Goal: Task Accomplishment & Management: Manage account settings

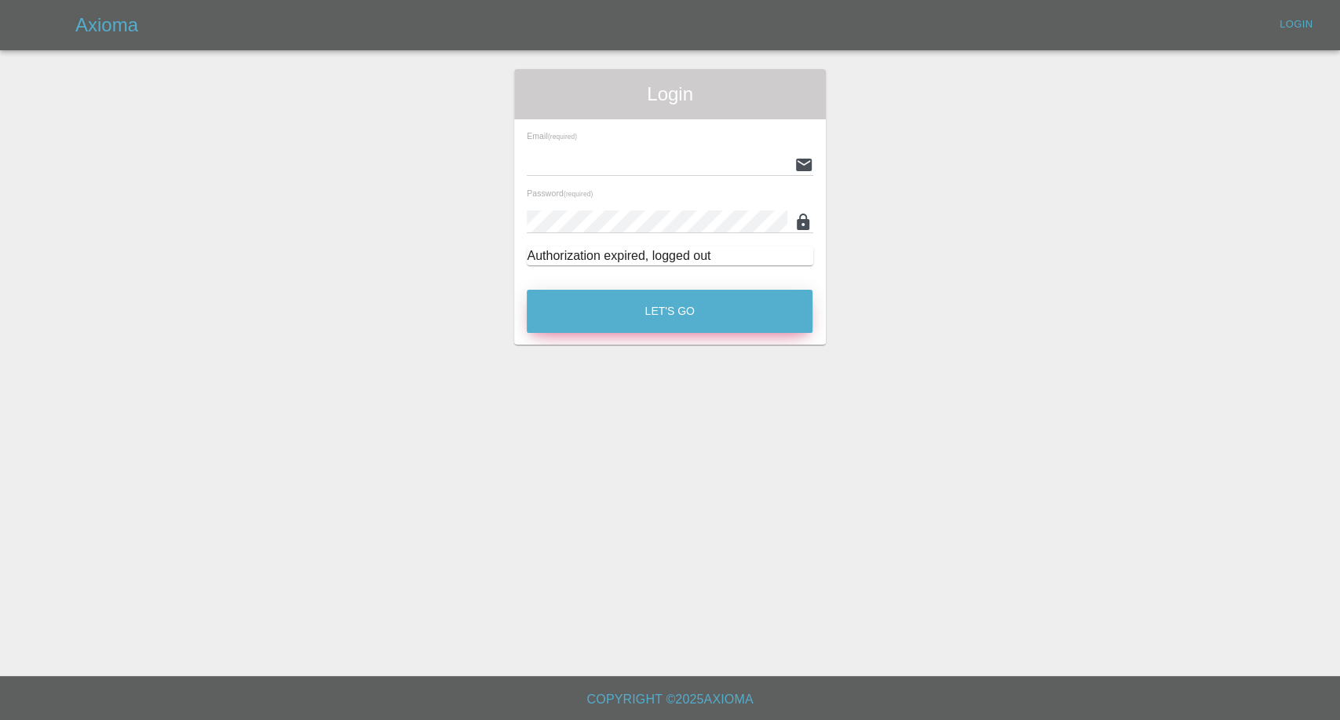
type input "afreen@axioma.co.uk"
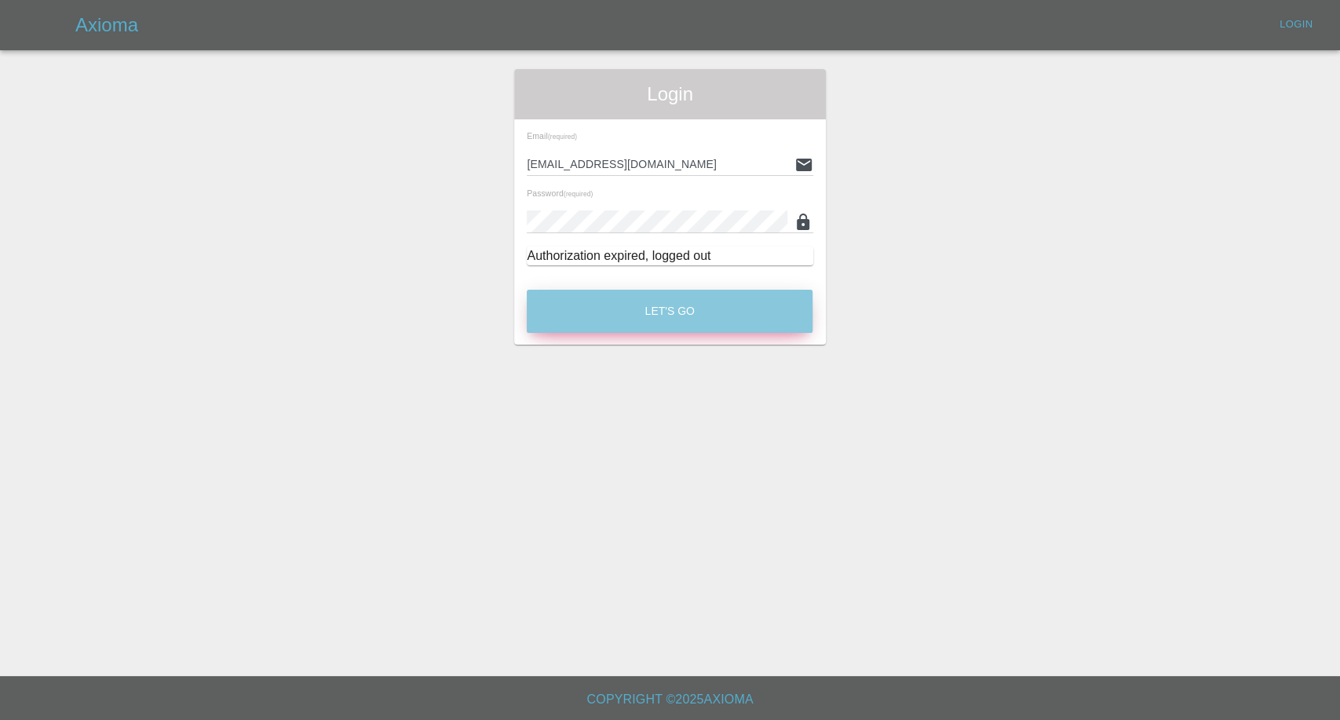
click at [621, 306] on button "Let's Go" at bounding box center [670, 311] width 286 height 43
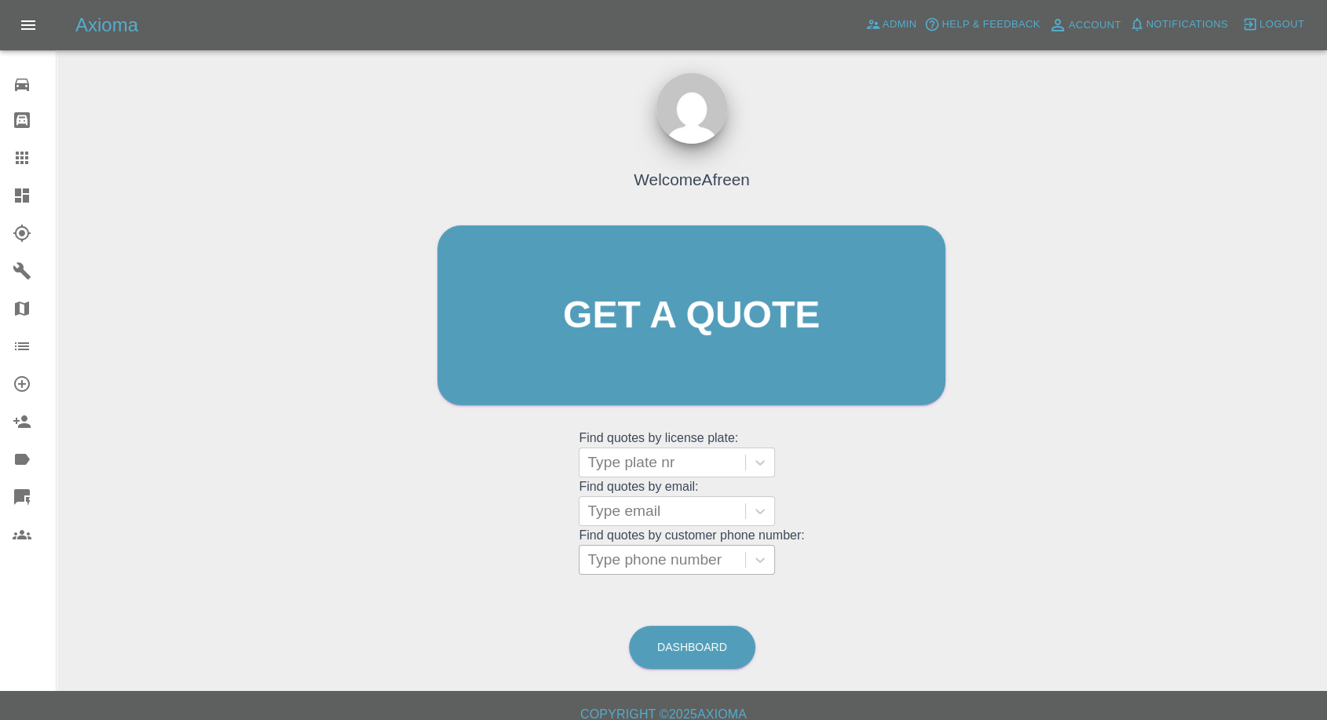
click at [668, 555] on div at bounding box center [662, 560] width 150 height 22
paste input "+447840291987"
drag, startPoint x: 618, startPoint y: 557, endPoint x: 389, endPoint y: 555, distance: 229.2
click at [389, 555] on div "Welcome Afreen Get a quote Get a quote Find quotes by license plate: Type plate…" at bounding box center [691, 390] width 1245 height 564
type input "07840291987"
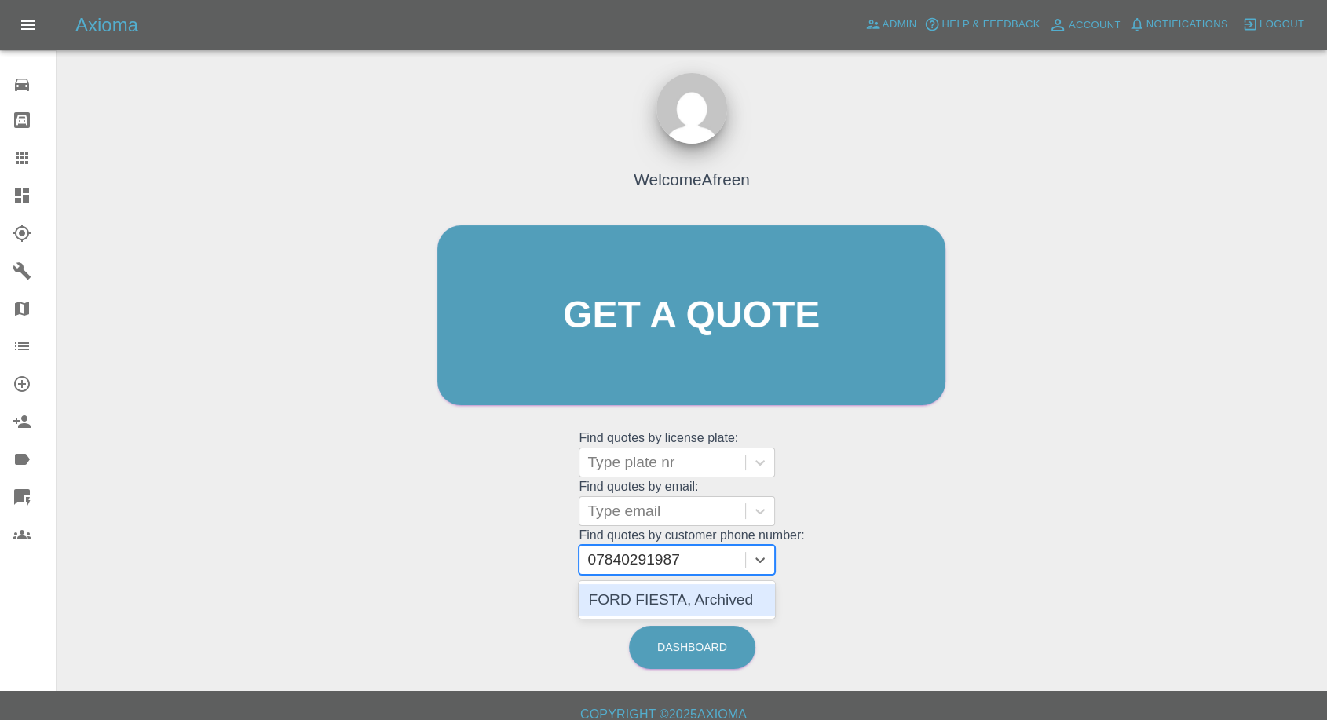
click at [643, 597] on div "FORD FIESTA, Archived" at bounding box center [677, 599] width 196 height 31
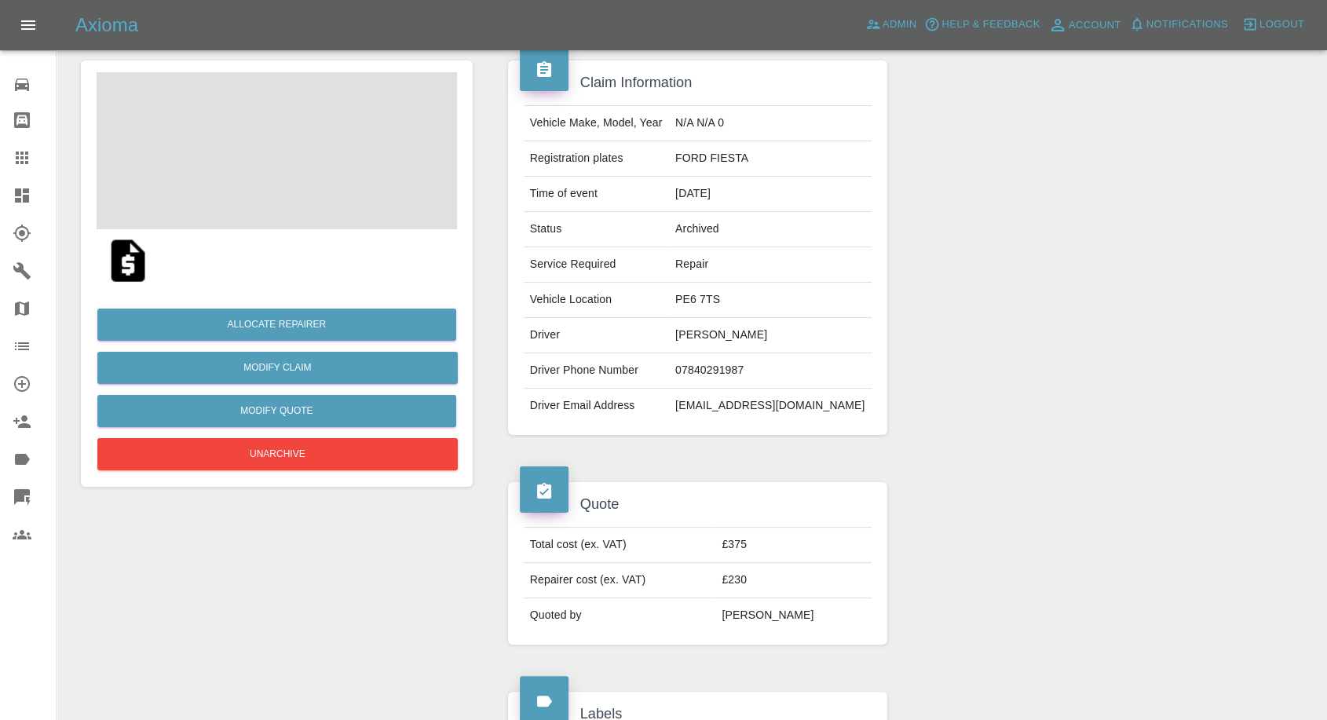
scroll to position [261, 0]
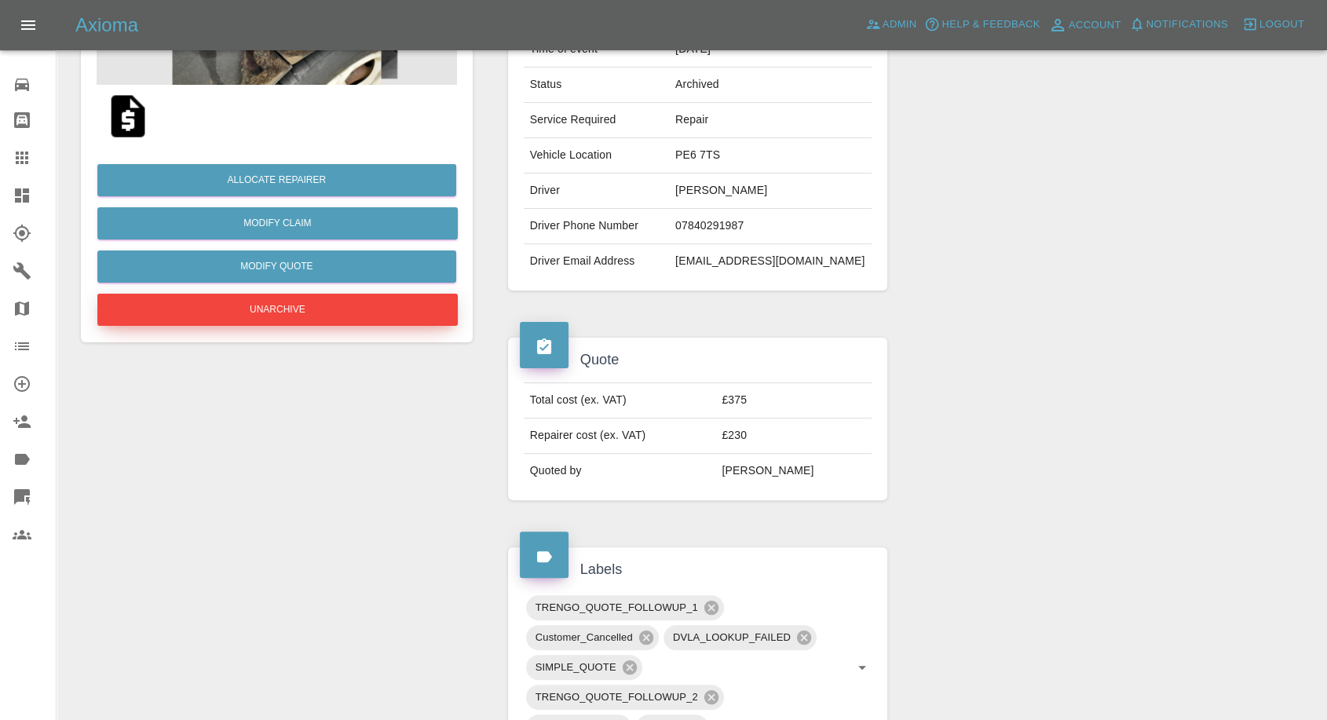
click at [326, 309] on button "Unarchive" at bounding box center [277, 310] width 360 height 32
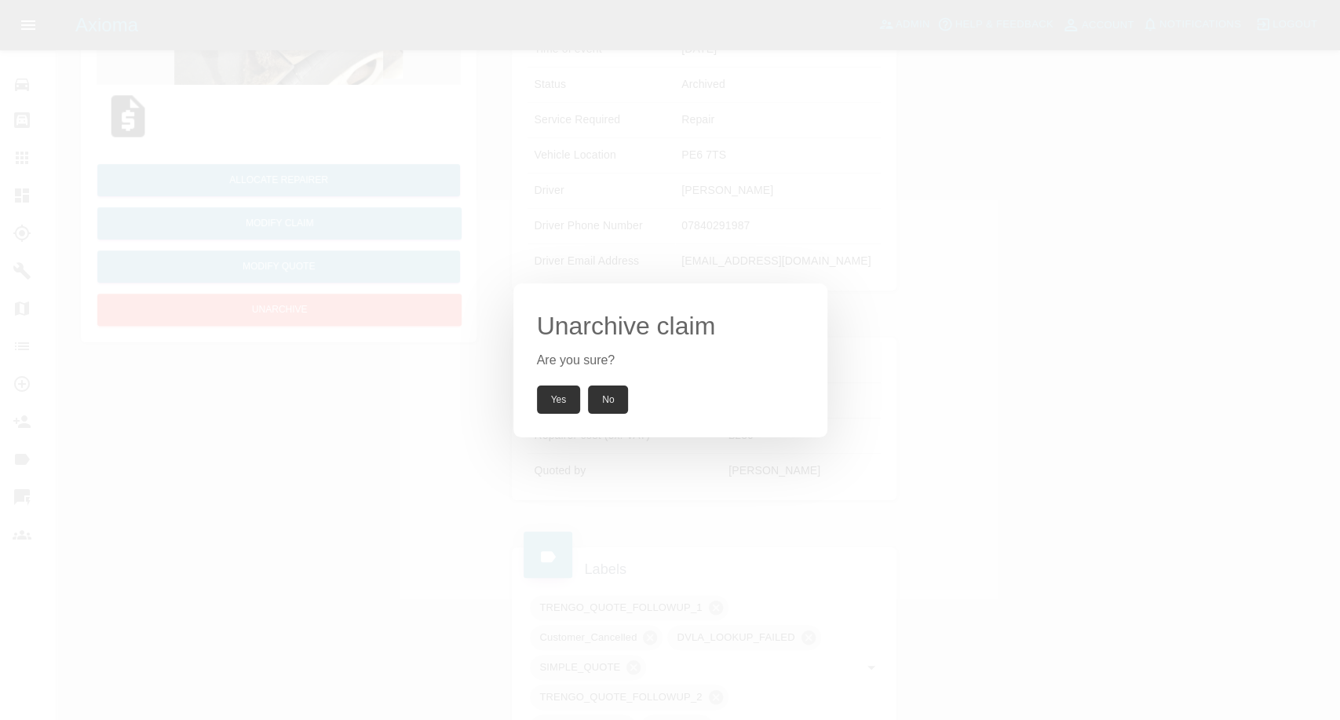
click at [564, 396] on button "Yes" at bounding box center [559, 399] width 44 height 28
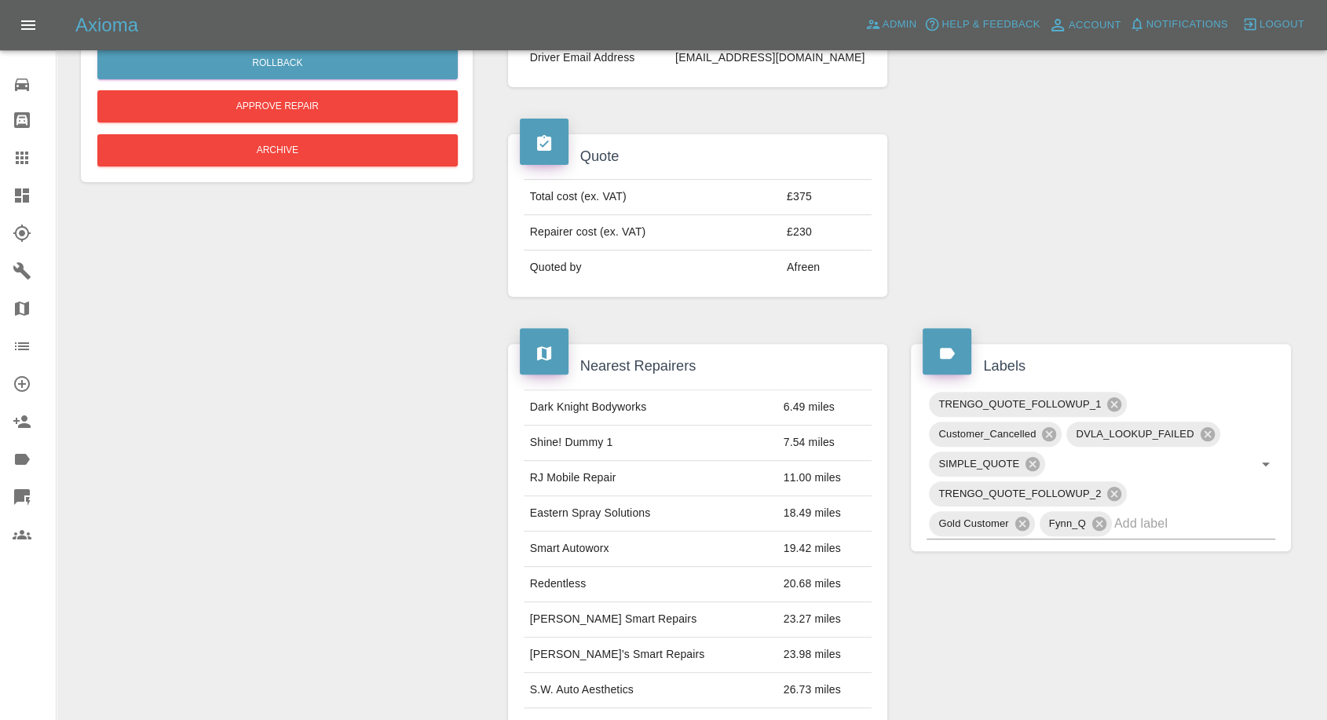
scroll to position [697, 0]
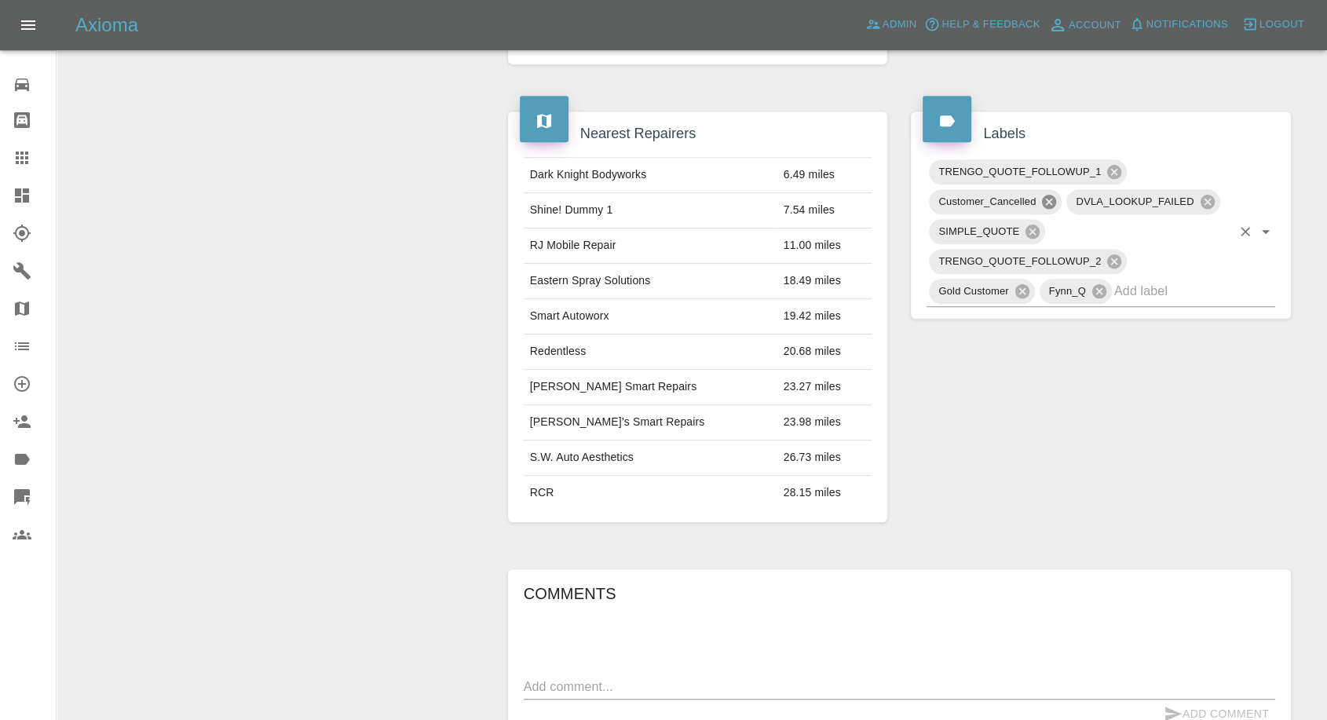
click at [1042, 202] on icon at bounding box center [1049, 202] width 14 height 14
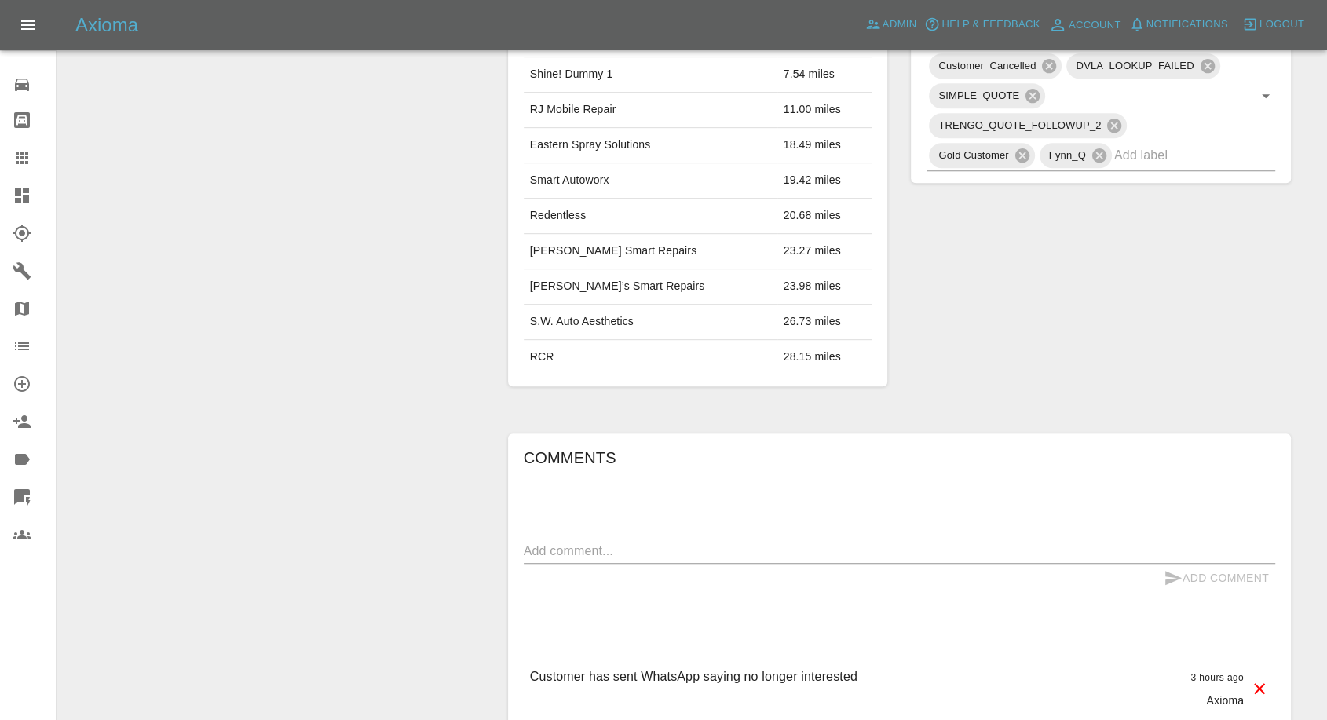
scroll to position [1063, 0]
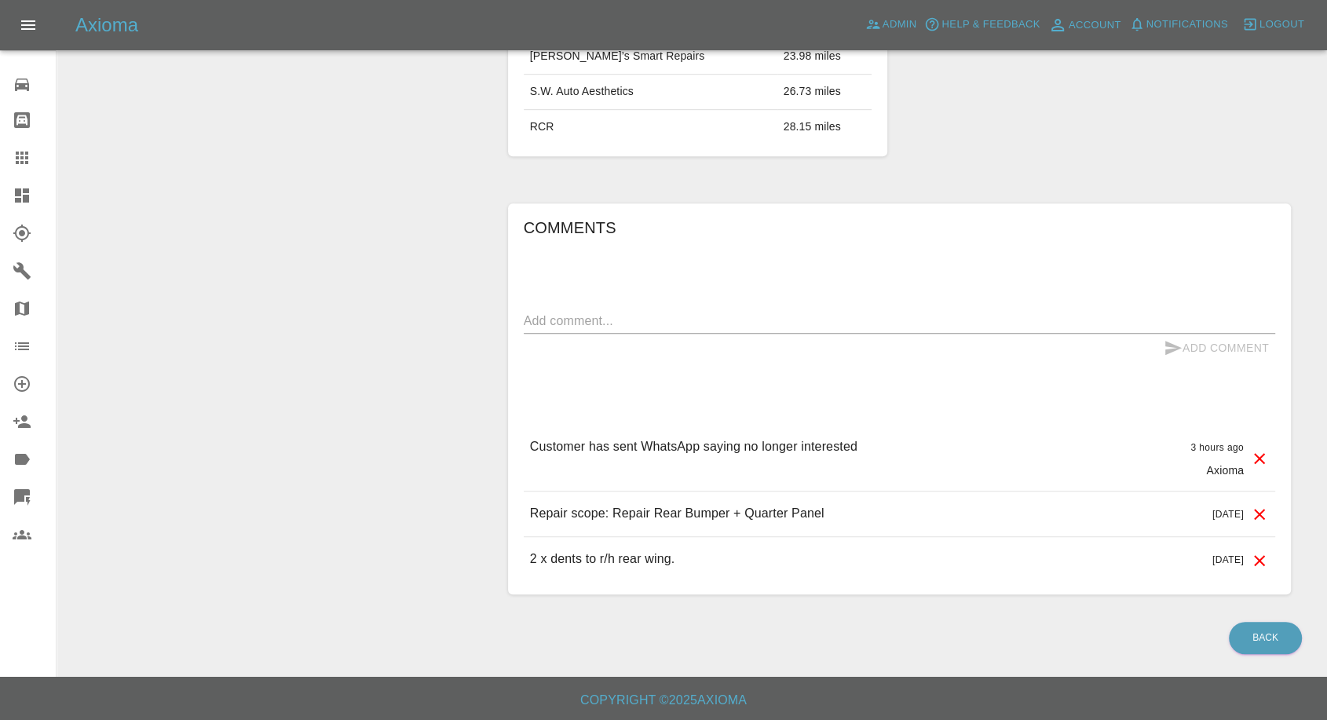
click at [601, 325] on textarea at bounding box center [899, 321] width 751 height 18
paste textarea "Sorry but ignore the previous message. I clicked on the wrong button."
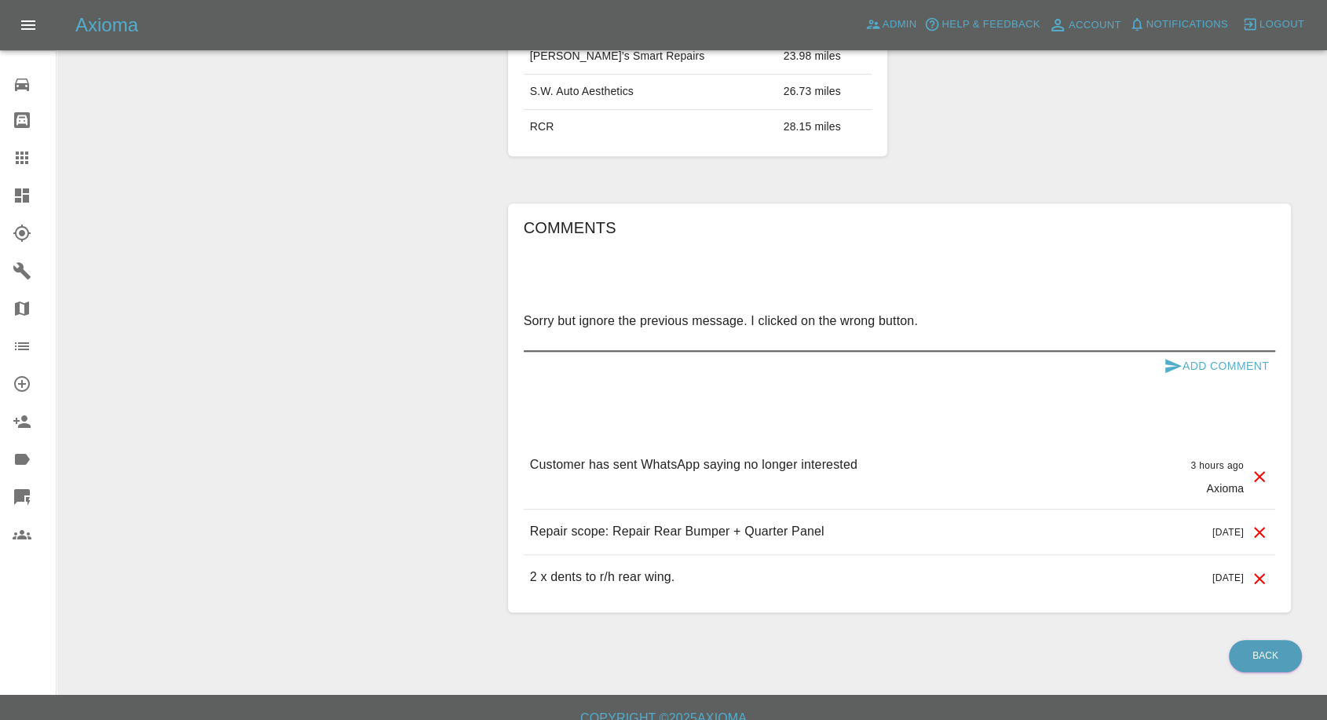
paste textarea "I'm in the process of moving house & I'm really busy at the moment. I'll get ba…"
type textarea "Sorry but ignore the previous message. I clicked on the wrong button. I'm in th…"
click at [1163, 360] on icon "submit" at bounding box center [1172, 365] width 19 height 19
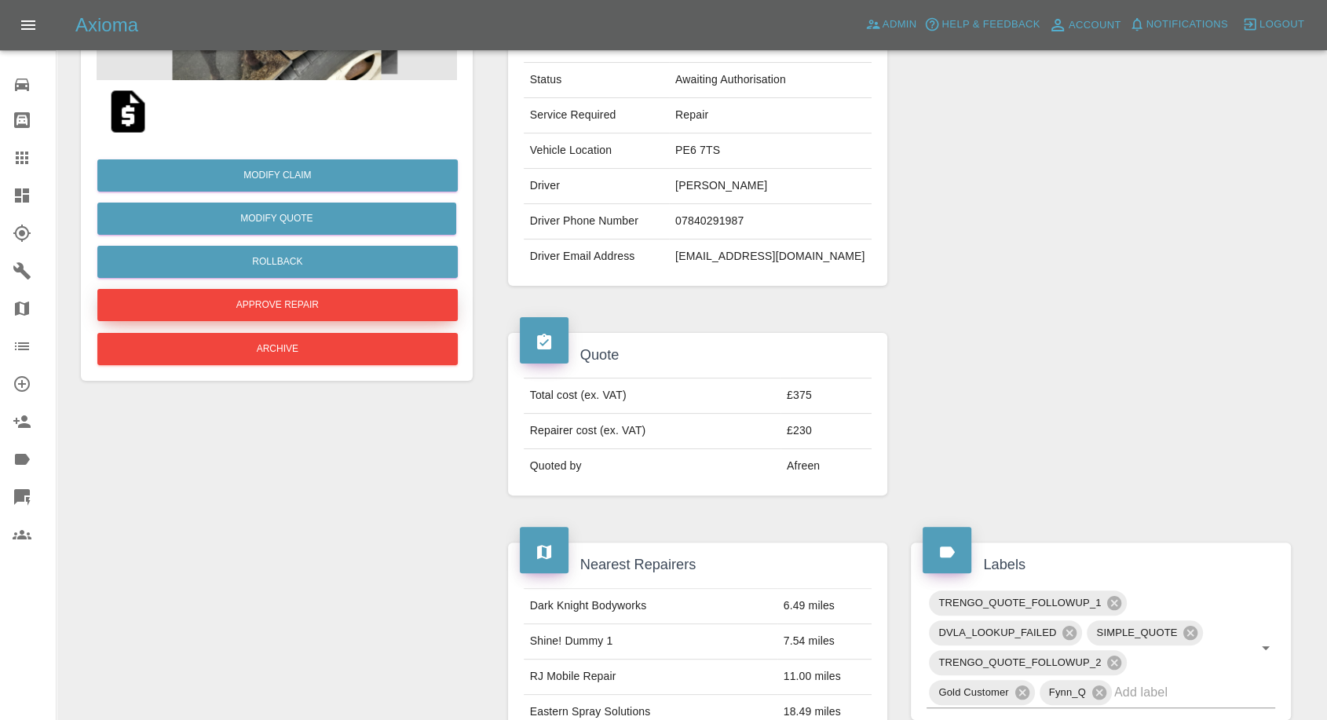
scroll to position [16, 0]
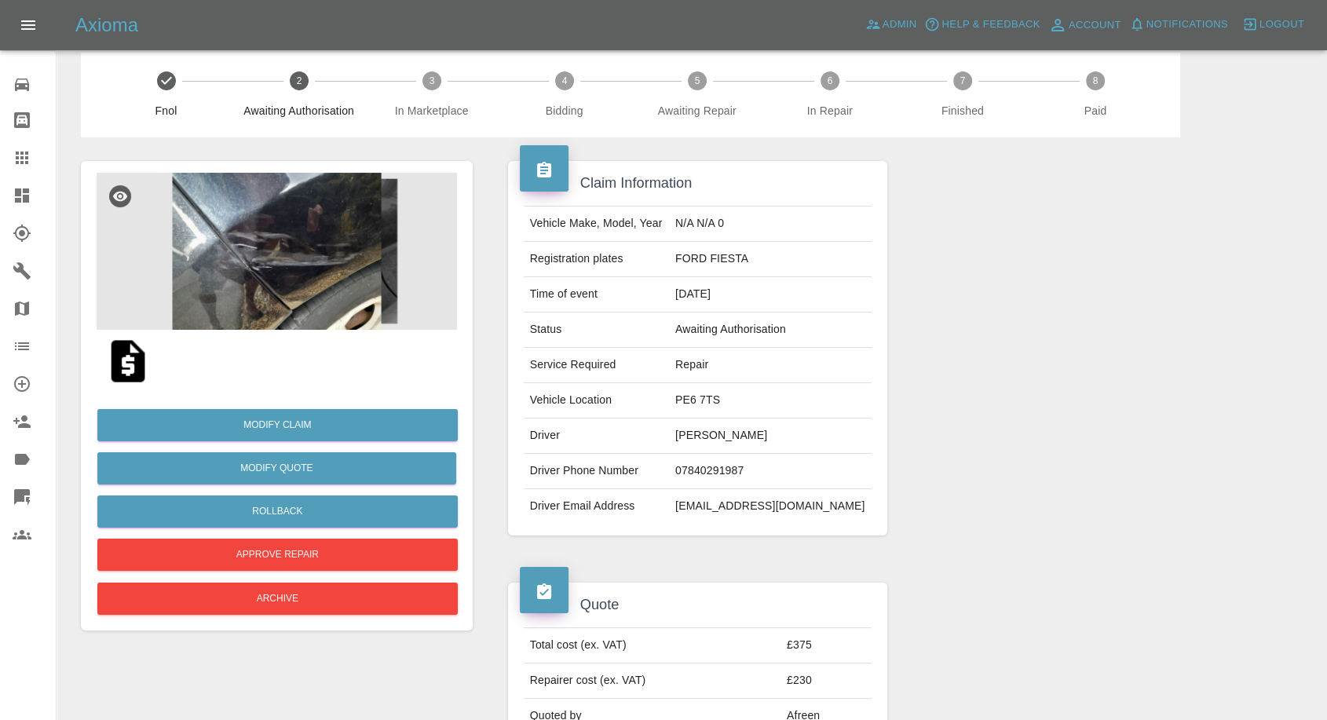
click at [127, 373] on img at bounding box center [128, 361] width 50 height 50
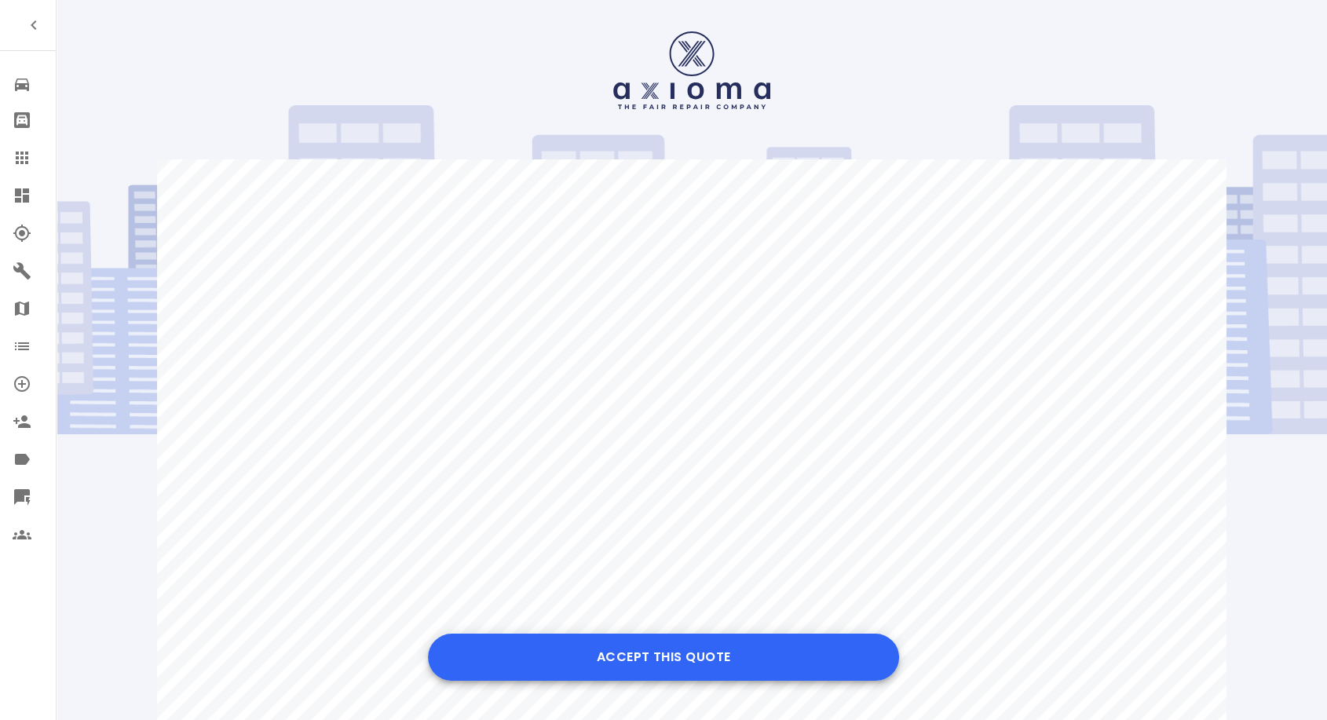
click at [694, 647] on button "Accept this Quote" at bounding box center [663, 656] width 471 height 47
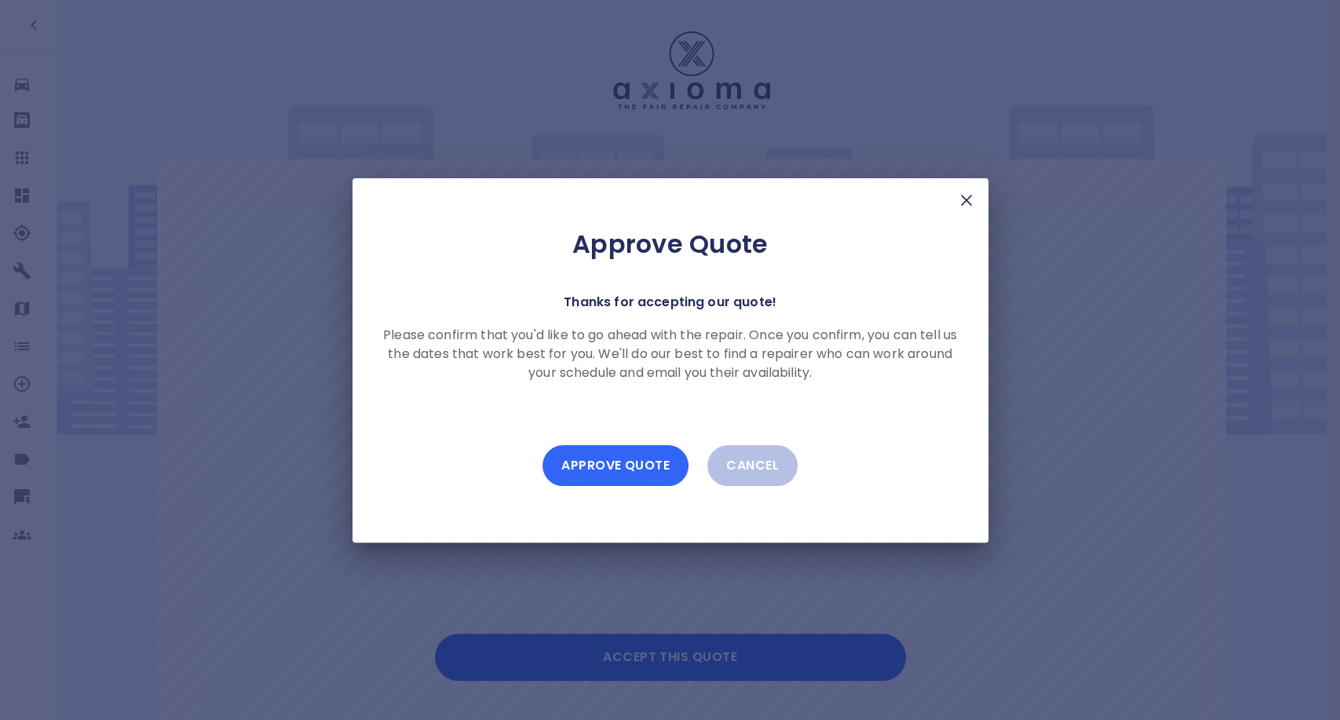
click at [641, 462] on button "Approve Quote" at bounding box center [615, 465] width 146 height 41
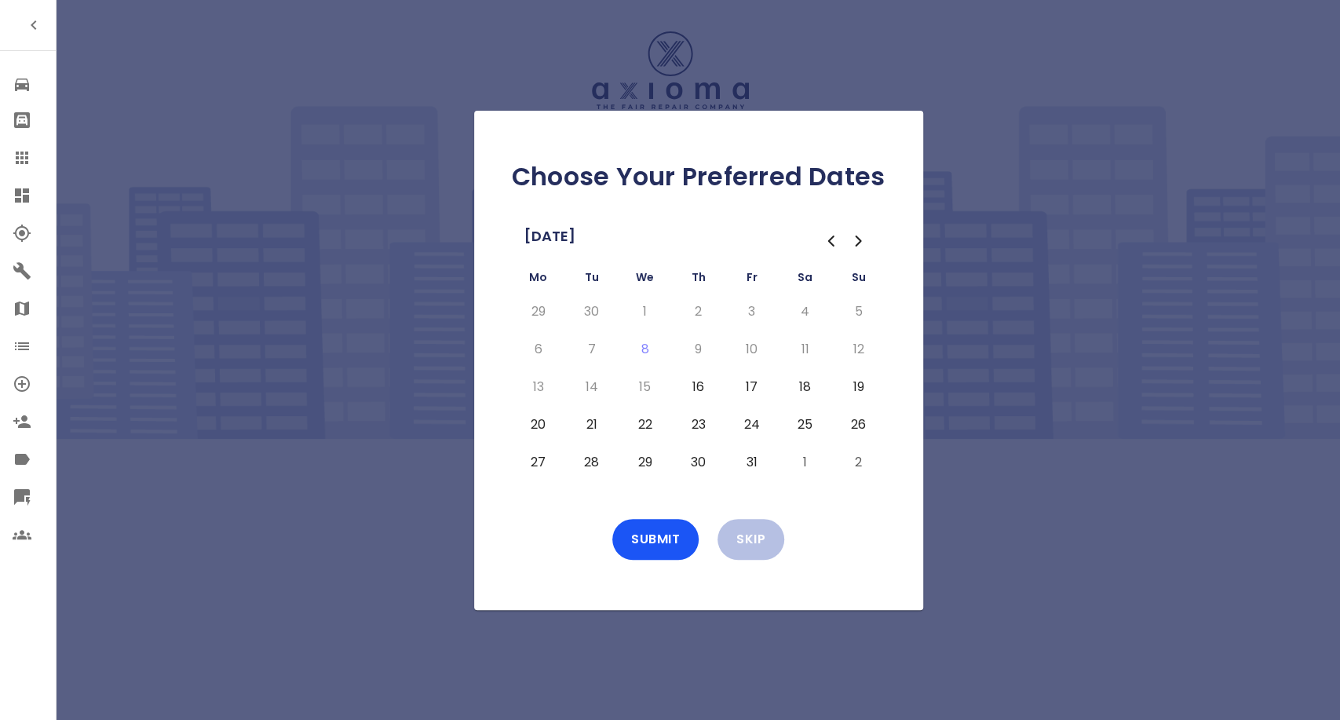
click at [646, 421] on button "22" at bounding box center [645, 424] width 28 height 25
click at [633, 422] on button "22" at bounding box center [645, 424] width 28 height 25
click at [706, 378] on button "16" at bounding box center [698, 386] width 28 height 25
click at [747, 391] on button "17" at bounding box center [752, 386] width 28 height 25
click at [542, 422] on button "20" at bounding box center [538, 424] width 28 height 25
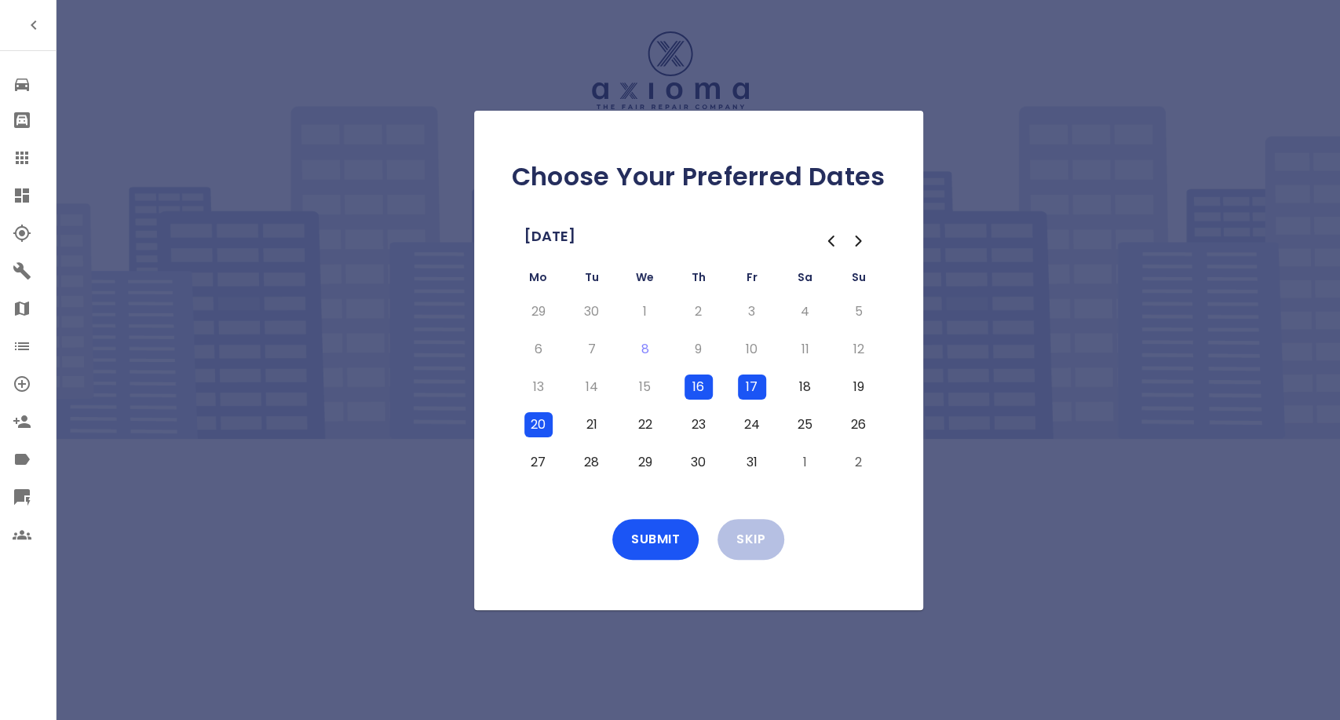
click at [589, 422] on button "21" at bounding box center [592, 424] width 28 height 25
click at [652, 529] on button "Submit" at bounding box center [655, 539] width 86 height 41
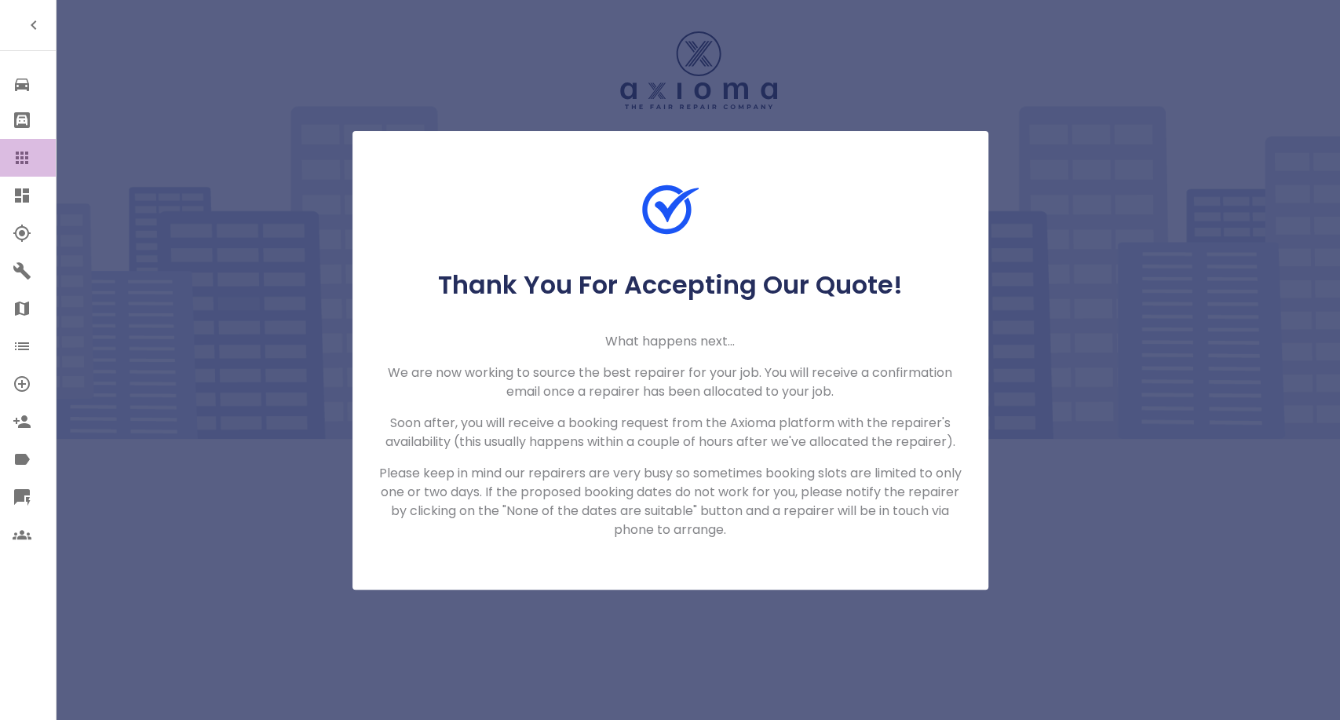
click at [22, 161] on icon at bounding box center [22, 157] width 13 height 13
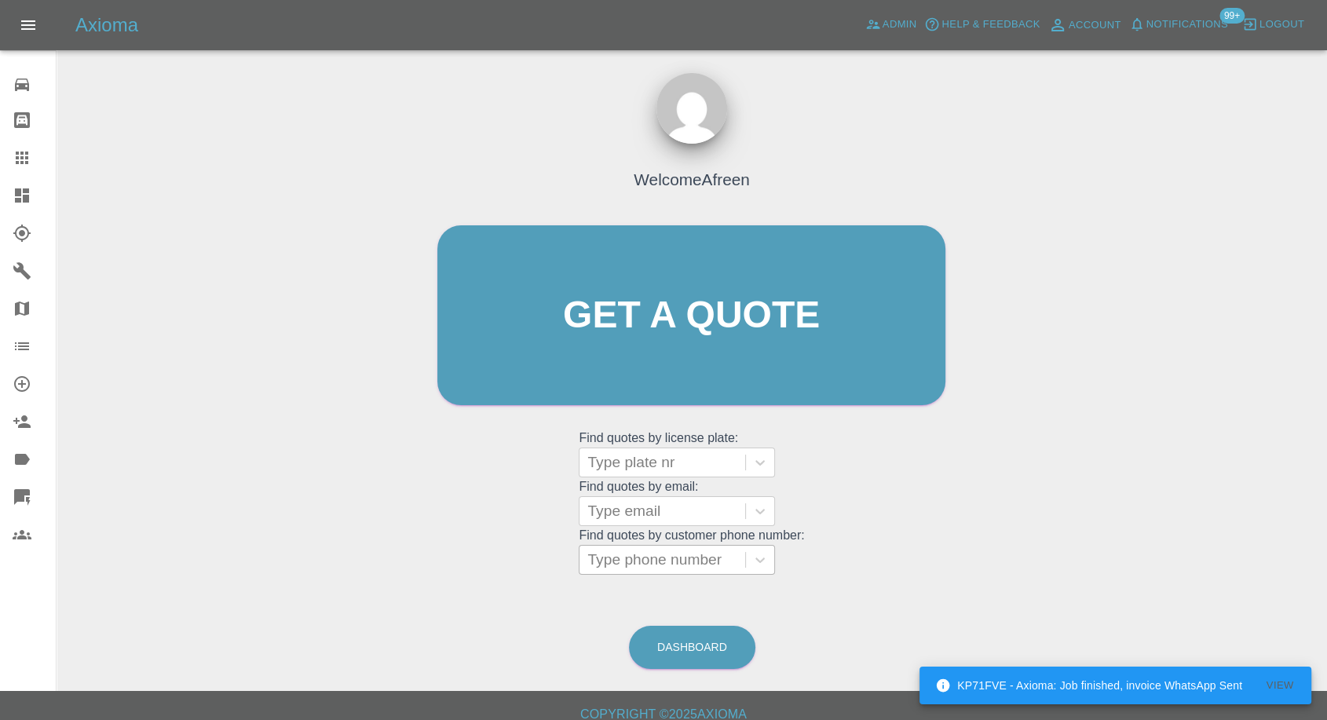
click at [675, 562] on div at bounding box center [662, 560] width 150 height 22
paste input "+447999416608"
drag, startPoint x: 615, startPoint y: 563, endPoint x: 321, endPoint y: 579, distance: 294.8
click at [321, 579] on div "Welcome Afreen Get a quote Get a quote Find quotes by license plate: Type plate…" at bounding box center [691, 390] width 1245 height 564
type input "07999416608"
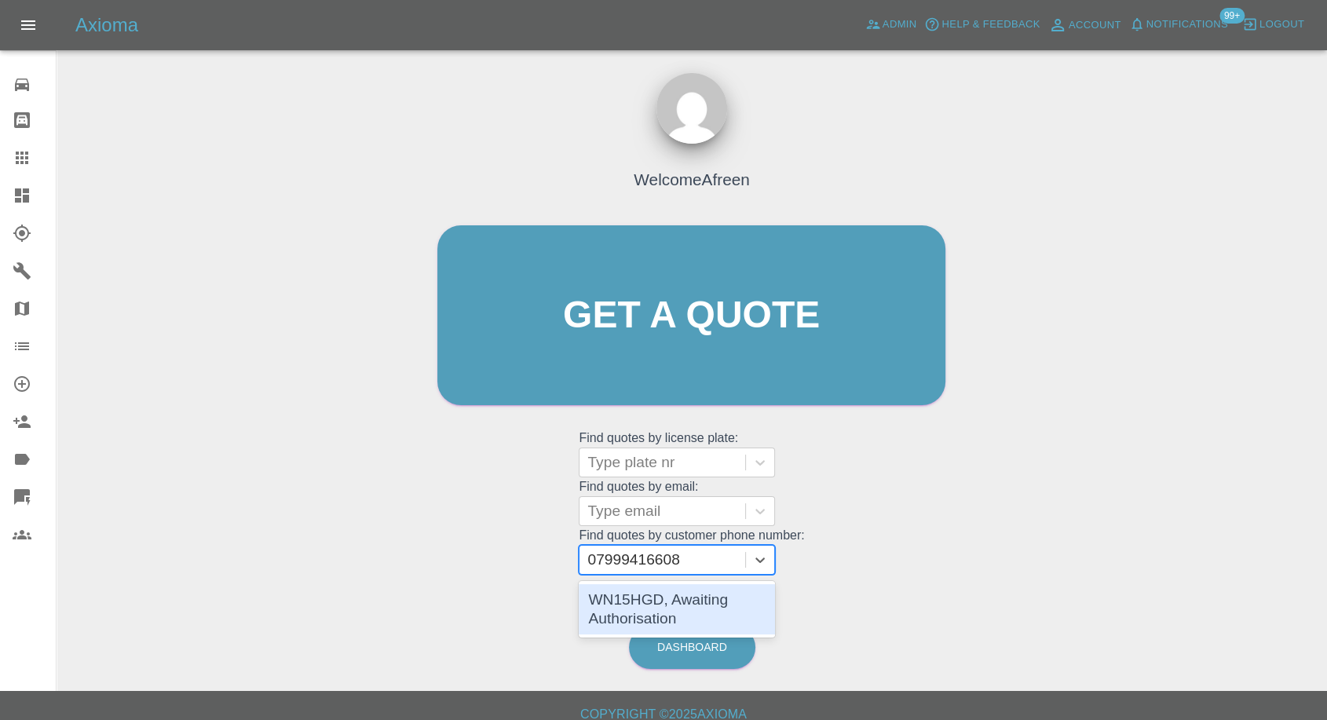
click at [647, 617] on div "WN15HGD, Awaiting Authorisation" at bounding box center [677, 609] width 196 height 50
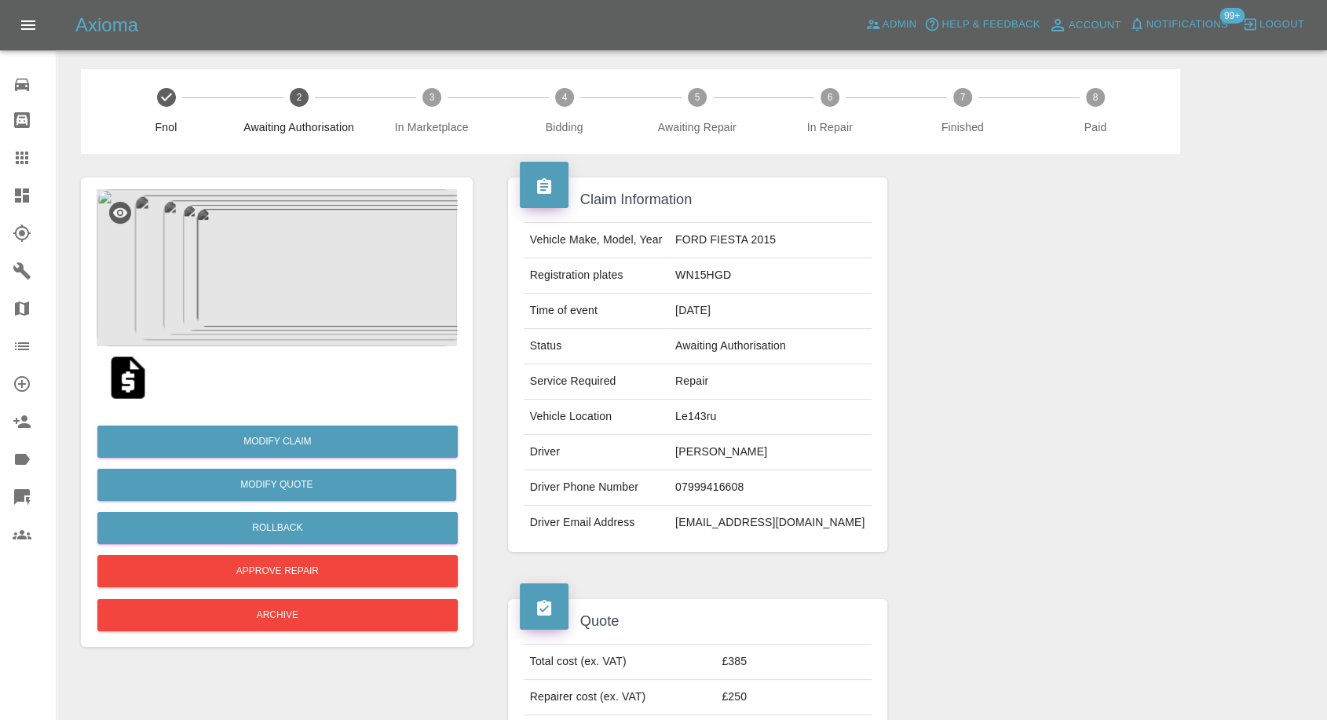
click at [313, 312] on img at bounding box center [277, 267] width 360 height 157
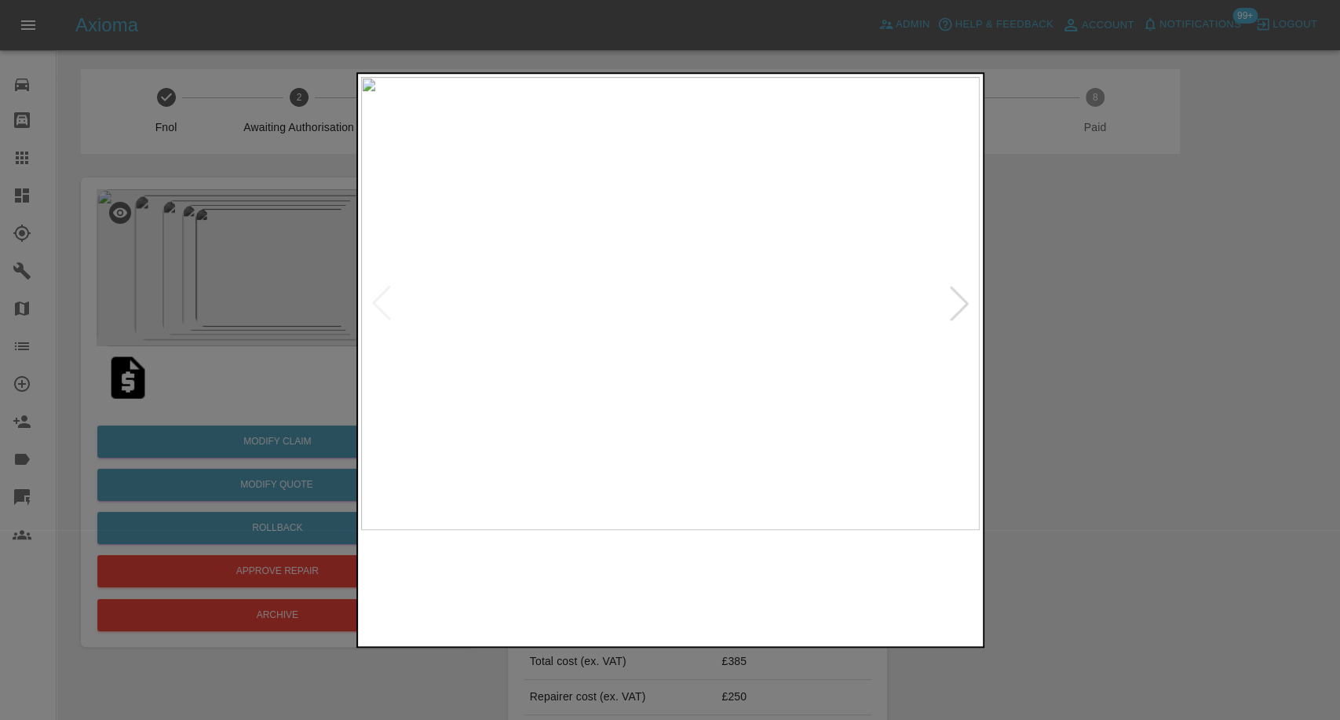
click at [630, 578] on img at bounding box center [591, 586] width 149 height 97
click at [760, 591] on img at bounding box center [748, 586] width 149 height 97
click at [911, 597] on img at bounding box center [904, 586] width 149 height 97
click at [961, 305] on div at bounding box center [959, 303] width 35 height 35
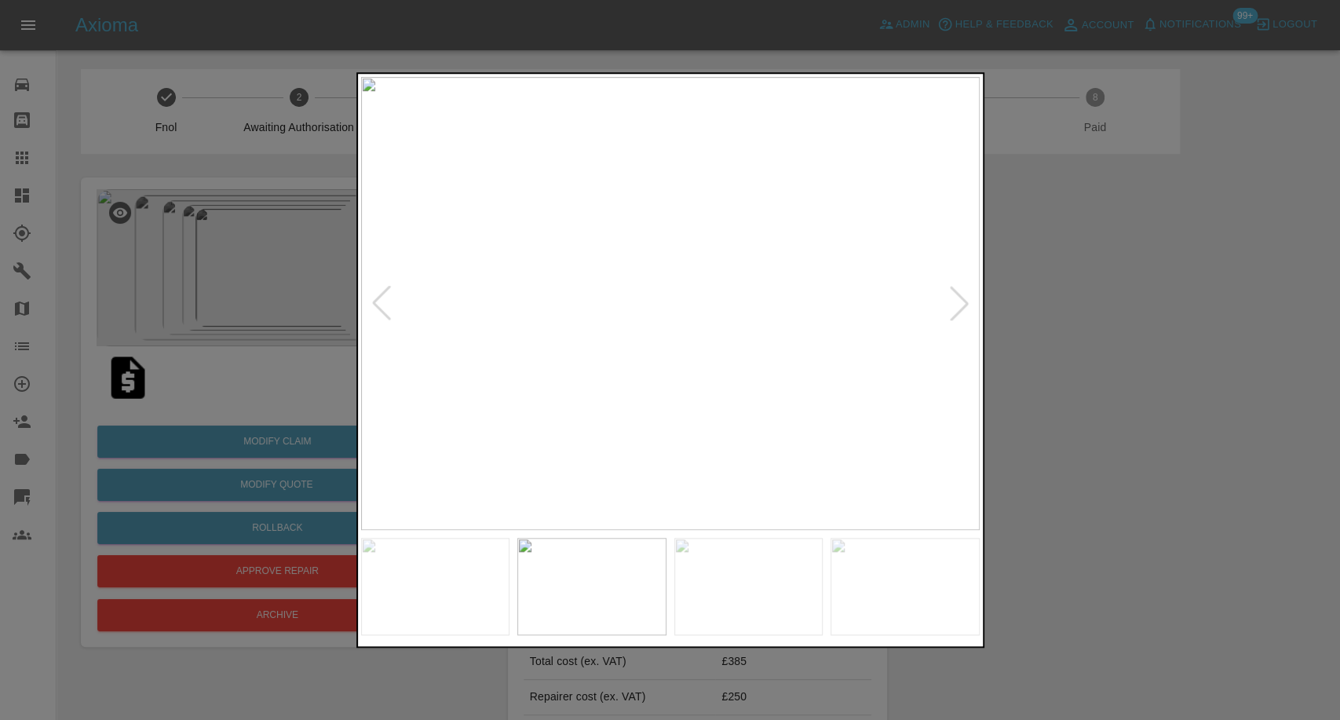
click at [961, 305] on div at bounding box center [959, 303] width 35 height 35
click at [961, 305] on img at bounding box center [670, 303] width 619 height 453
click at [1174, 416] on div at bounding box center [670, 360] width 1340 height 720
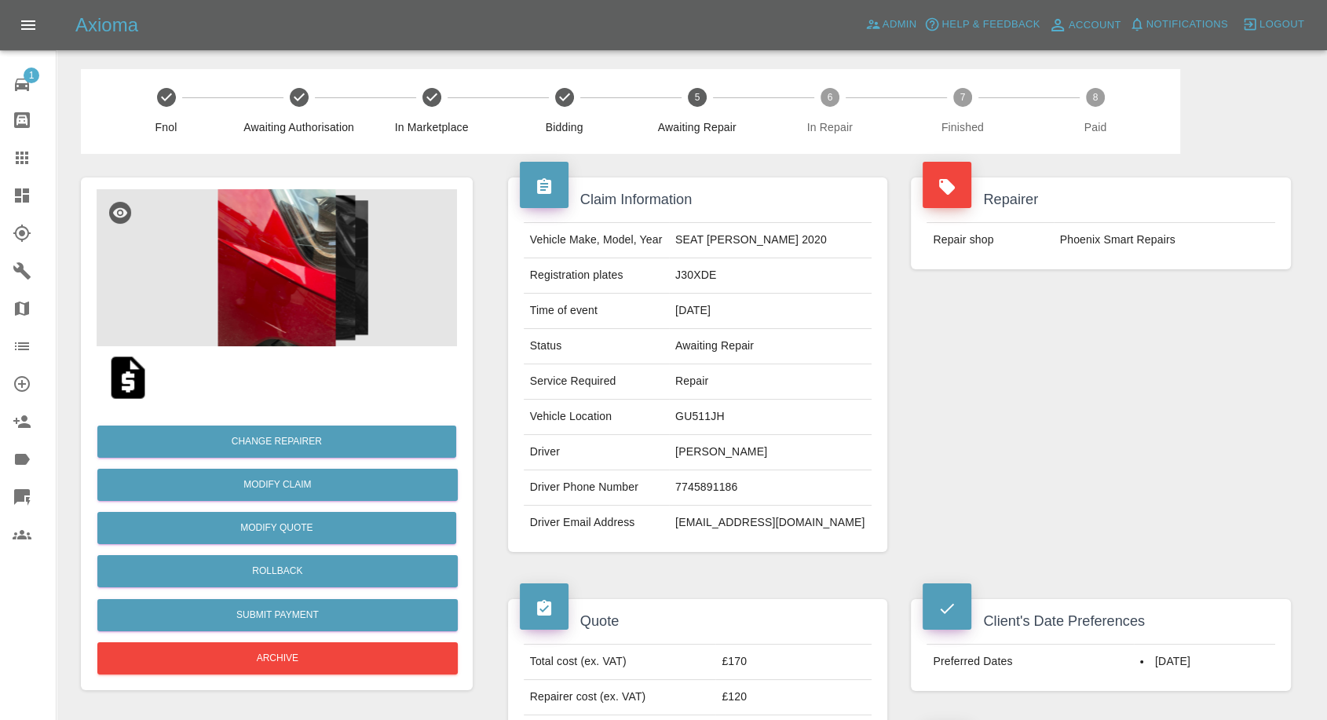
click at [723, 484] on td "7745891186" at bounding box center [770, 487] width 203 height 35
copy td "7745891186"
drag, startPoint x: 1087, startPoint y: 391, endPoint x: 725, endPoint y: 462, distance: 369.6
click at [1086, 393] on div "Repairer Repair shop Phoenix Smart Repairs" at bounding box center [1100, 365] width 403 height 422
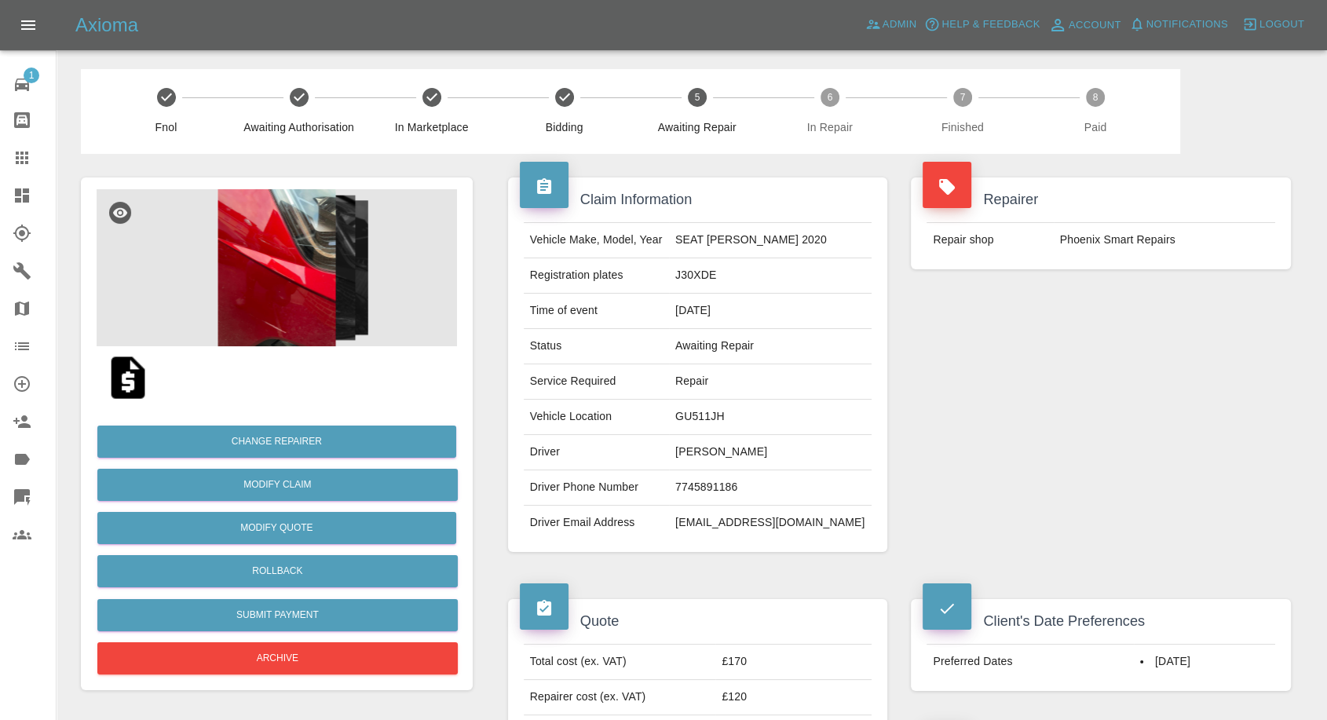
click at [714, 449] on td "Jenni Bartela" at bounding box center [770, 452] width 203 height 35
copy td "Jenni"
